Goal: Information Seeking & Learning: Learn about a topic

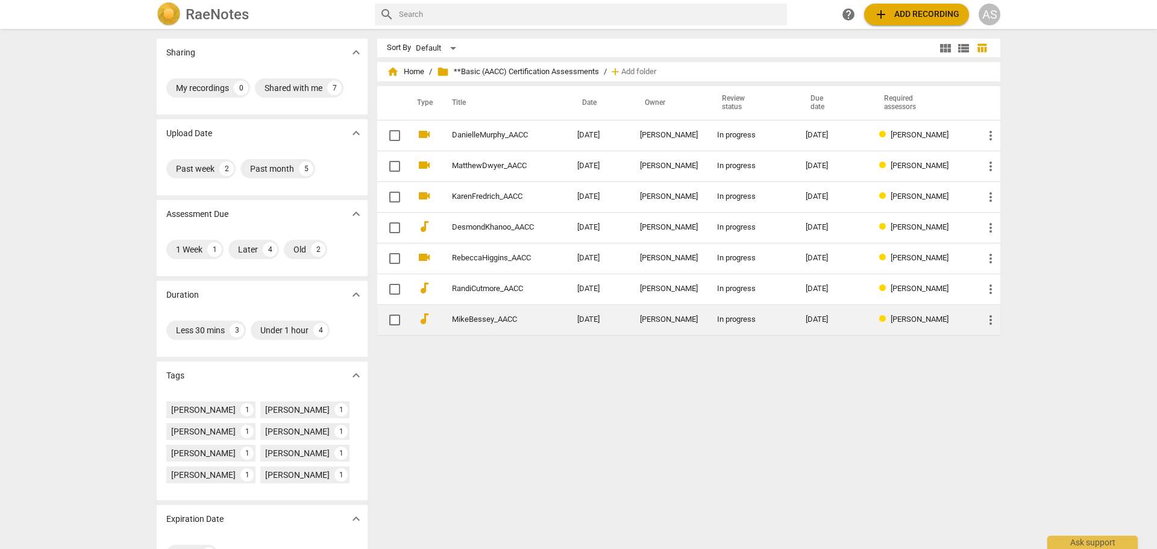
click at [530, 313] on td "MikeBessey_AACC" at bounding box center [503, 319] width 130 height 31
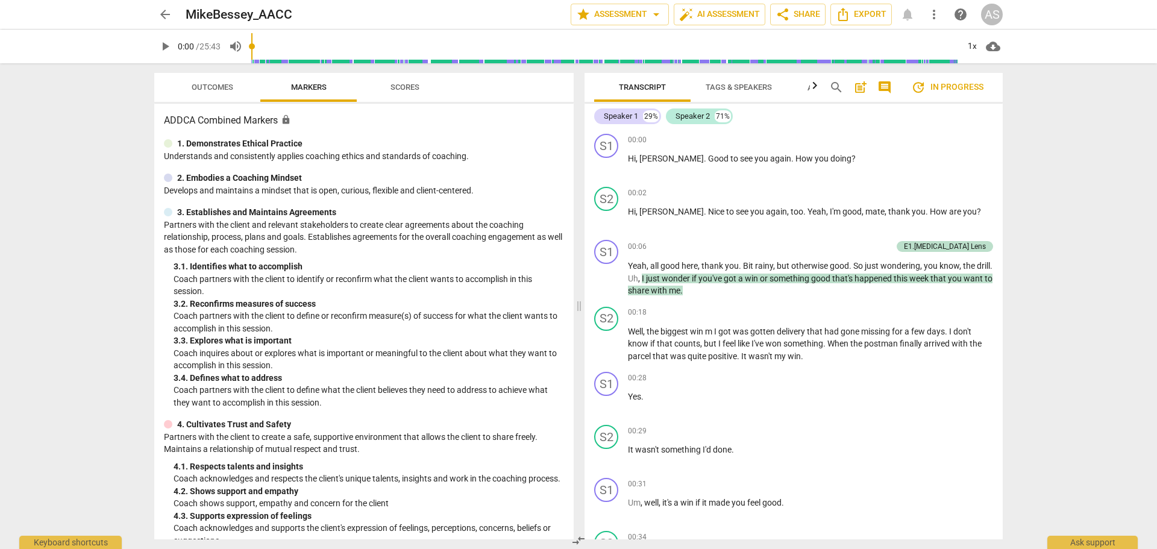
click at [213, 83] on span "Outcomes" at bounding box center [213, 87] width 42 height 9
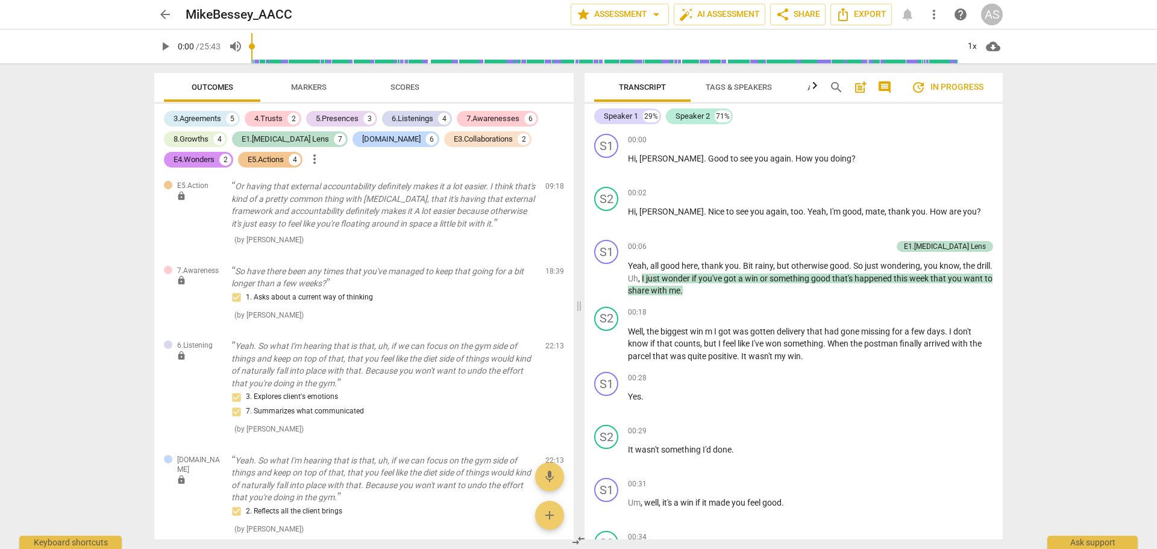
scroll to position [3134, 0]
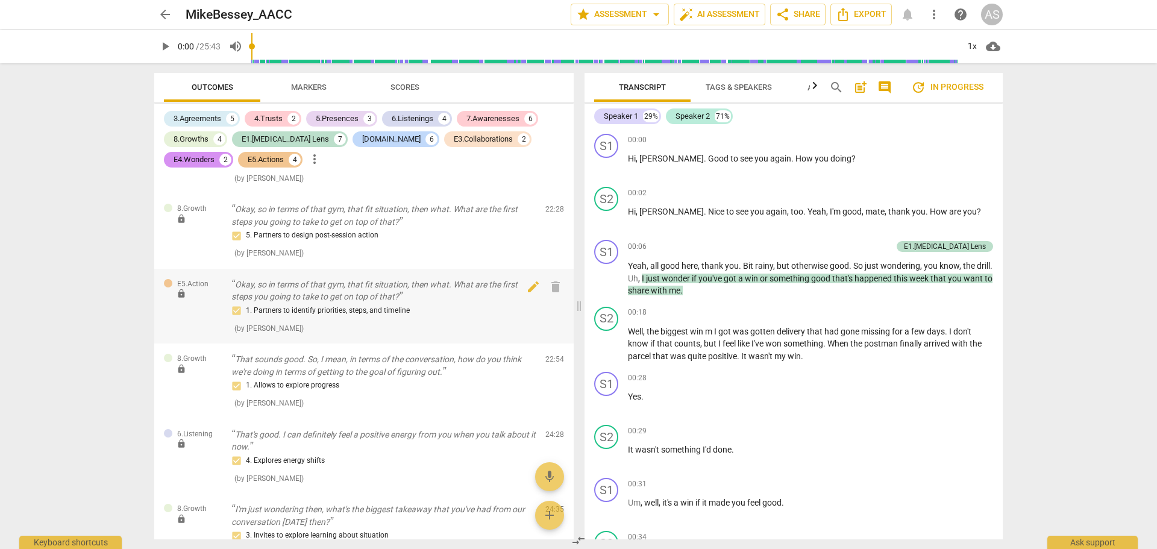
click at [269, 290] on p "Okay, so in terms of that gym, that fit situation, then what. What are the firs…" at bounding box center [383, 290] width 304 height 25
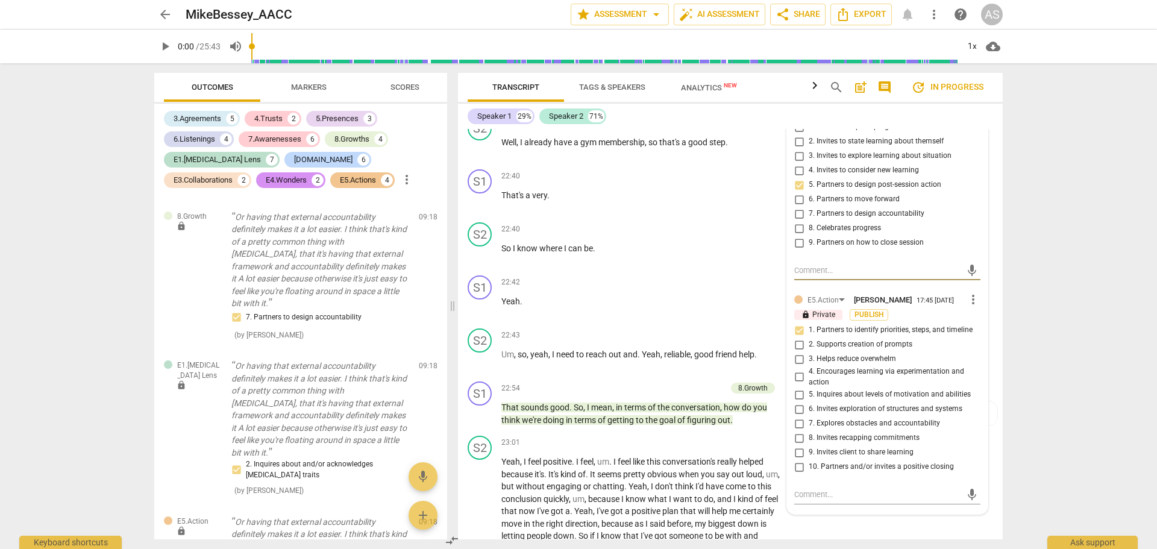
scroll to position [3911, 0]
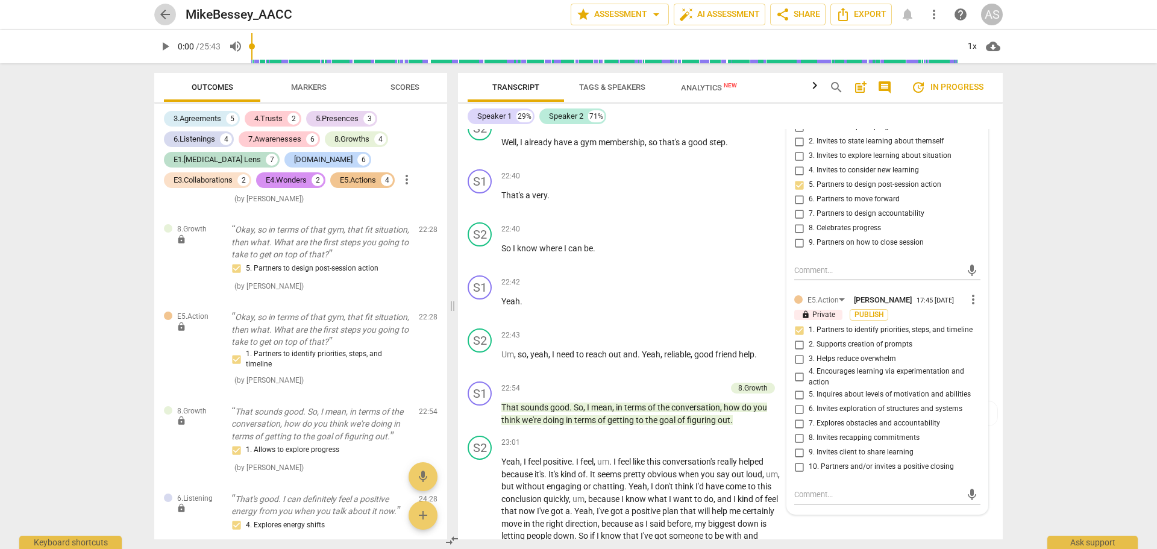
click at [165, 16] on span "arrow_back" at bounding box center [165, 14] width 14 height 14
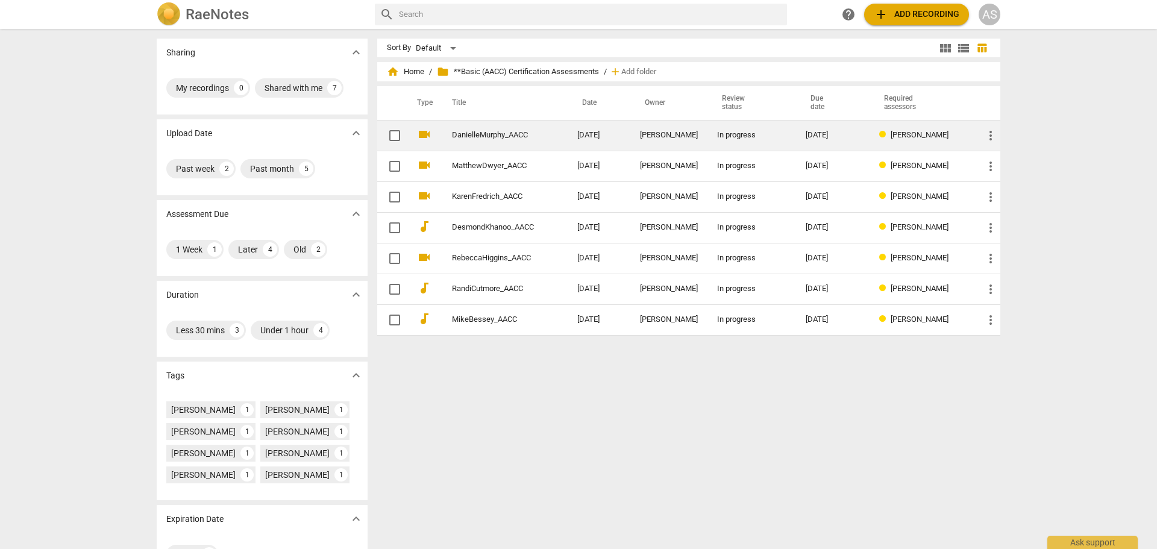
click at [575, 145] on td "[DATE]" at bounding box center [599, 135] width 63 height 31
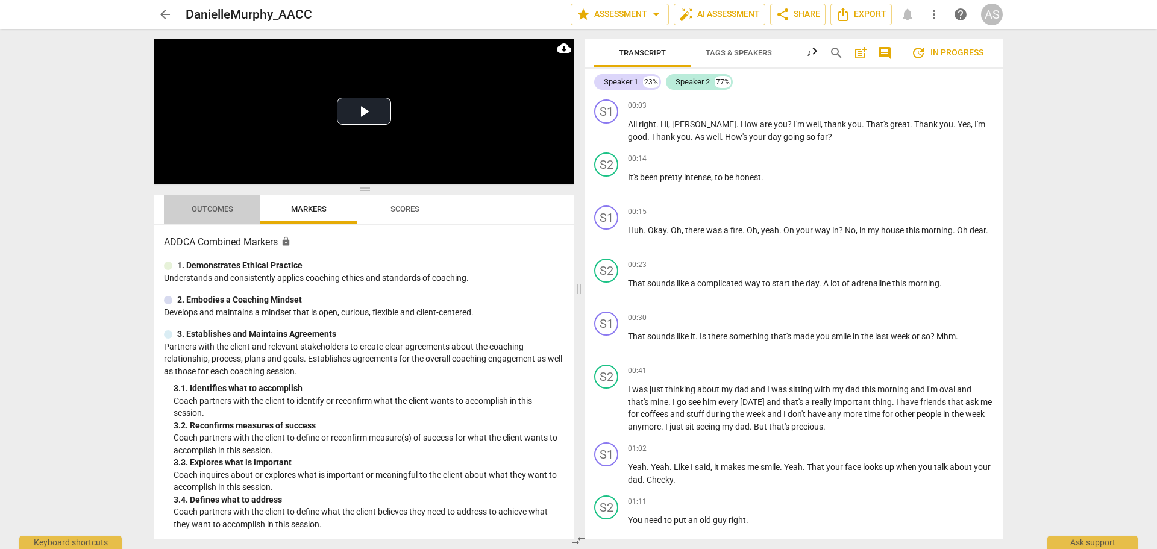
click at [215, 212] on span "Outcomes" at bounding box center [213, 208] width 42 height 9
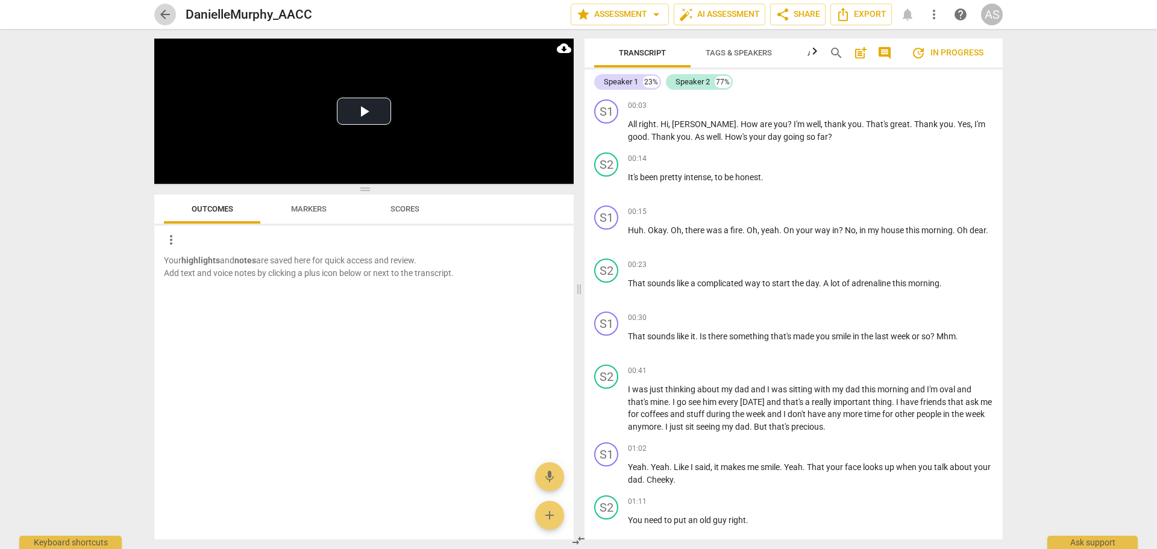
click at [164, 14] on span "arrow_back" at bounding box center [165, 14] width 14 height 14
